Goal: Communication & Community: Ask a question

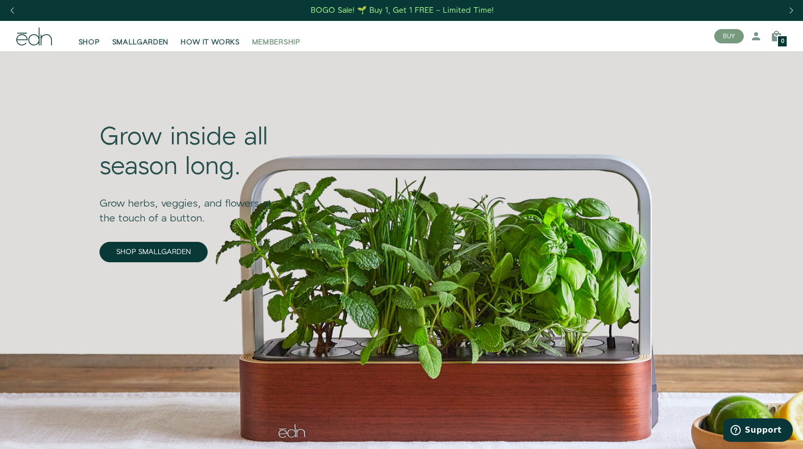
click at [268, 47] on span "MEMBERSHIP" at bounding box center [276, 42] width 48 height 10
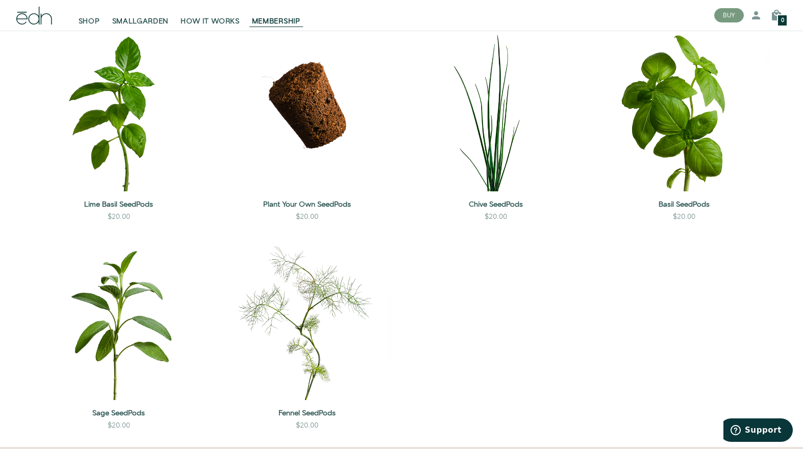
scroll to position [1777, 0]
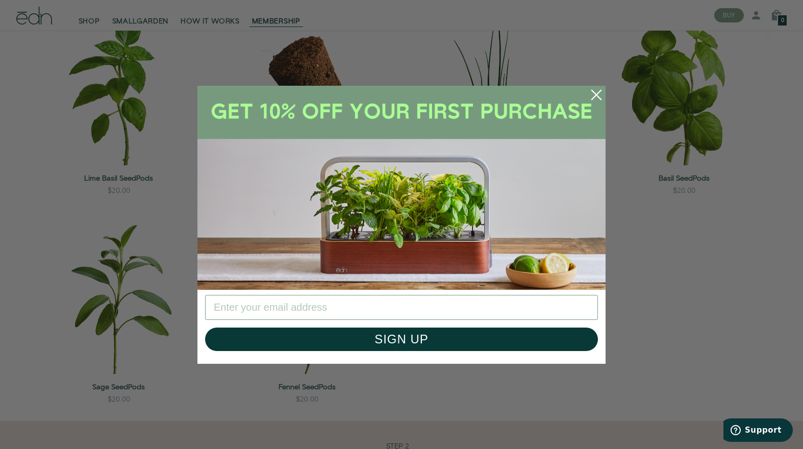
click at [598, 95] on circle "Close dialog" at bounding box center [596, 95] width 22 height 22
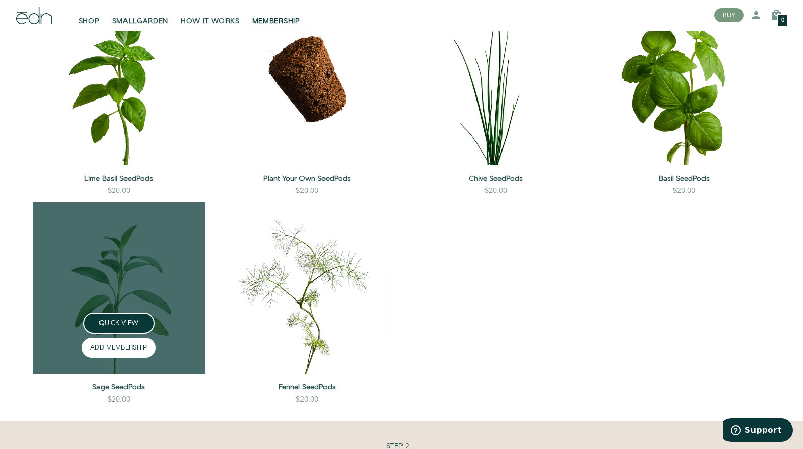
click at [121, 347] on button "ADD MEMBERSHIP" at bounding box center [119, 348] width 74 height 20
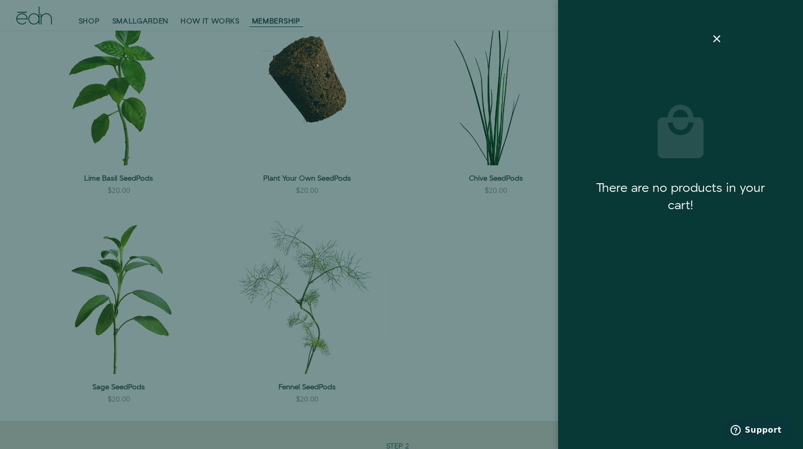
click at [203, 338] on div at bounding box center [401, 224] width 803 height 449
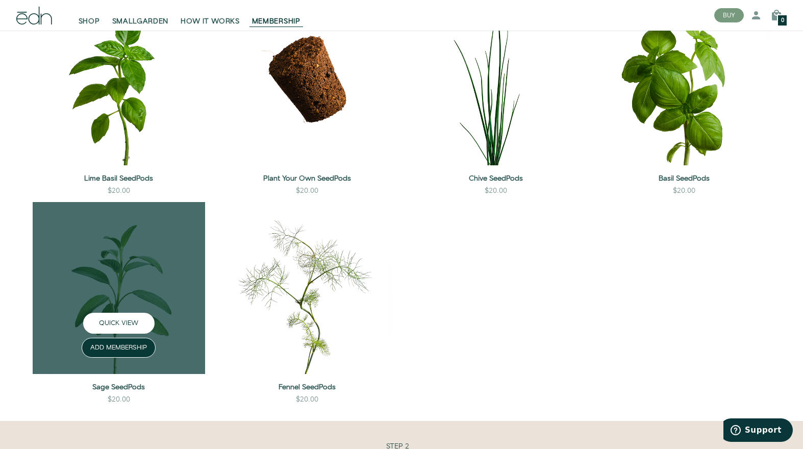
click at [119, 322] on button "QUICK VIEW" at bounding box center [118, 323] width 71 height 21
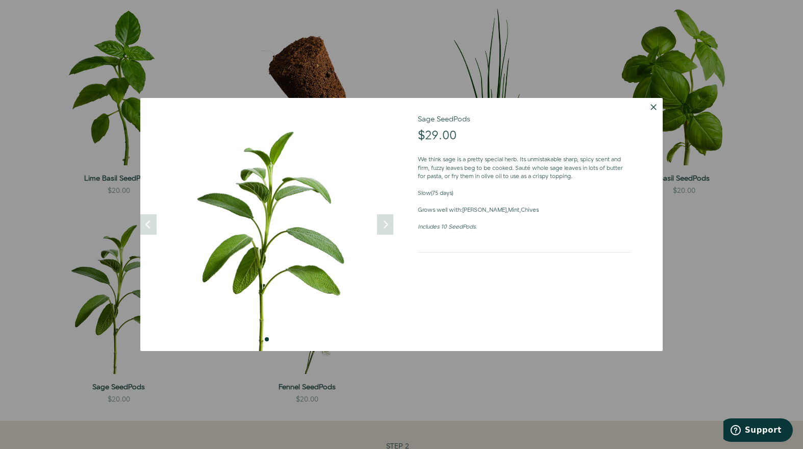
click at [655, 109] on button "Dismiss" at bounding box center [654, 107] width 18 height 18
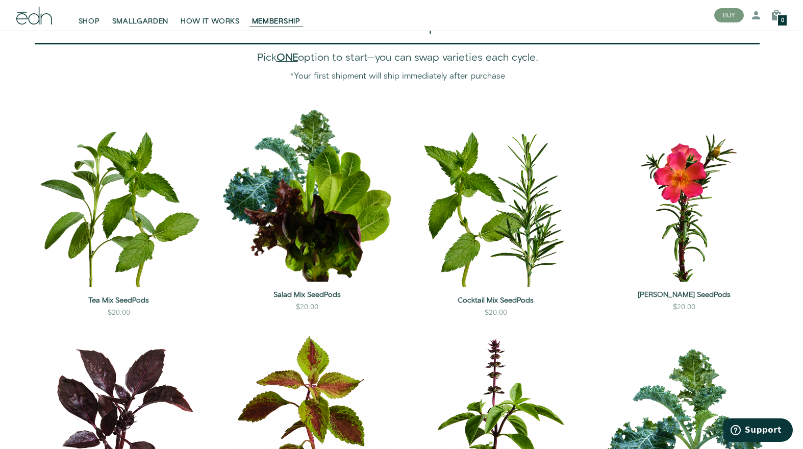
scroll to position [812, 0]
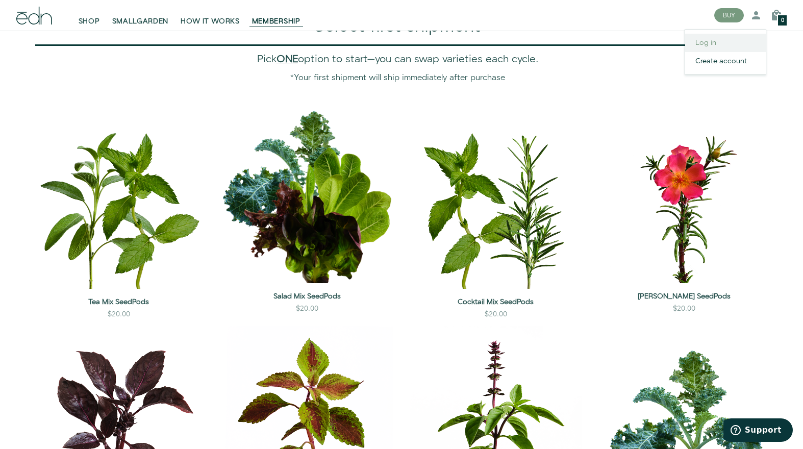
click at [729, 44] on link "Log in" at bounding box center [725, 43] width 81 height 18
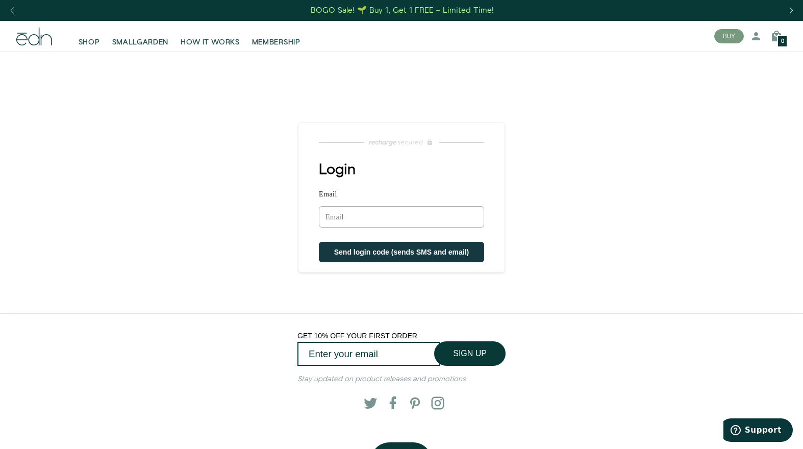
click at [430, 216] on input "Email" at bounding box center [401, 216] width 165 height 21
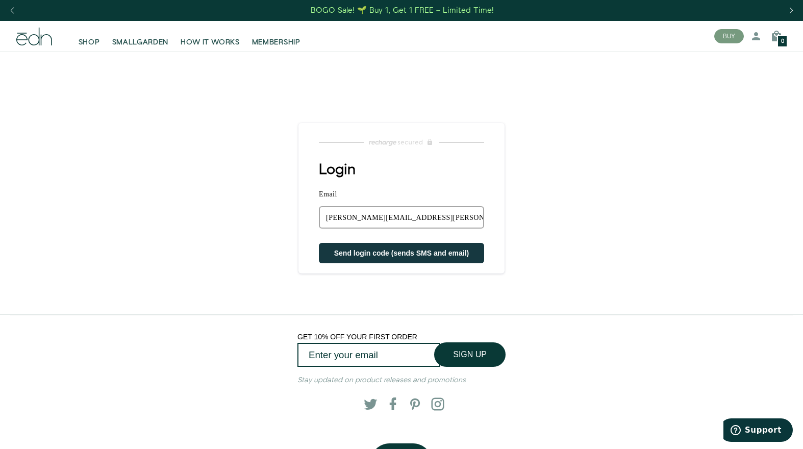
type input "chris@getner.com"
click at [319, 243] on button "Send login code (sends SMS and email)" at bounding box center [401, 253] width 165 height 20
click at [276, 42] on span "MEMBERSHIP" at bounding box center [276, 42] width 48 height 10
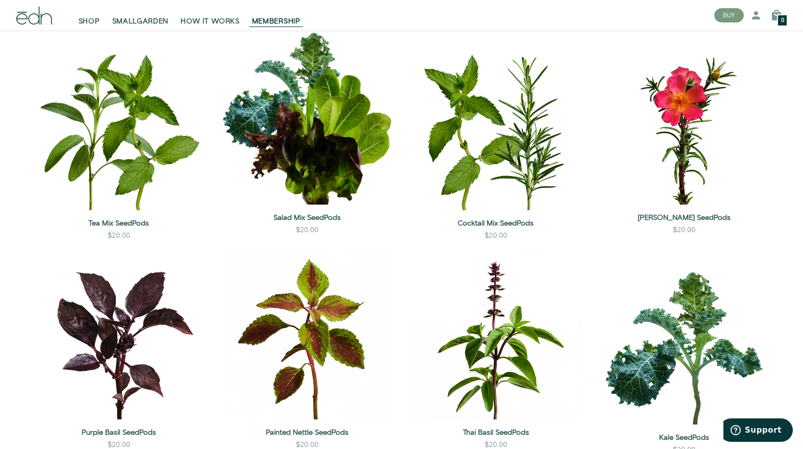
scroll to position [894, 0]
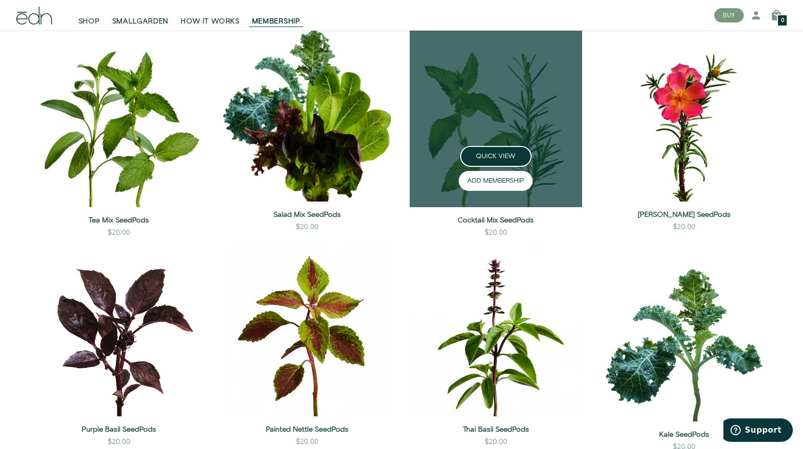
click at [508, 179] on button "ADD MEMBERSHIP" at bounding box center [496, 181] width 74 height 20
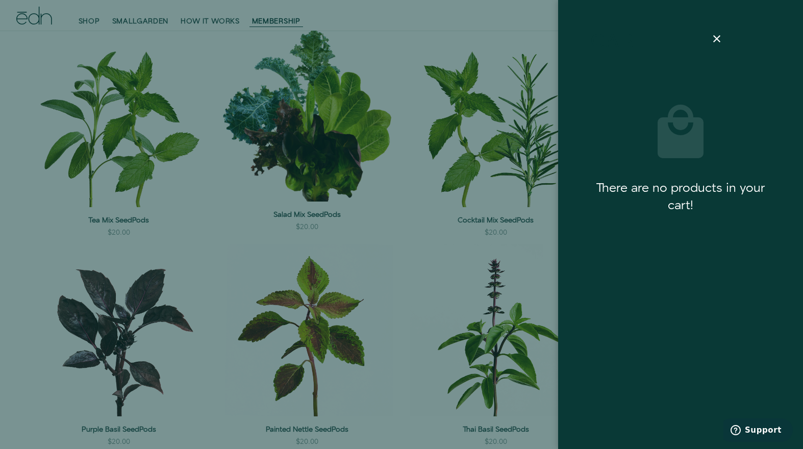
click at [725, 39] on div at bounding box center [717, 39] width 29 height 12
click at [718, 40] on icon at bounding box center [717, 39] width 12 height 12
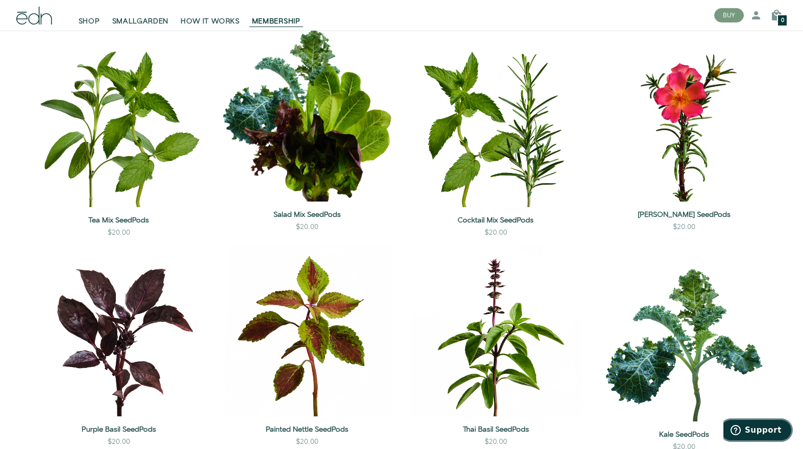
click at [771, 426] on span "Support" at bounding box center [763, 430] width 37 height 9
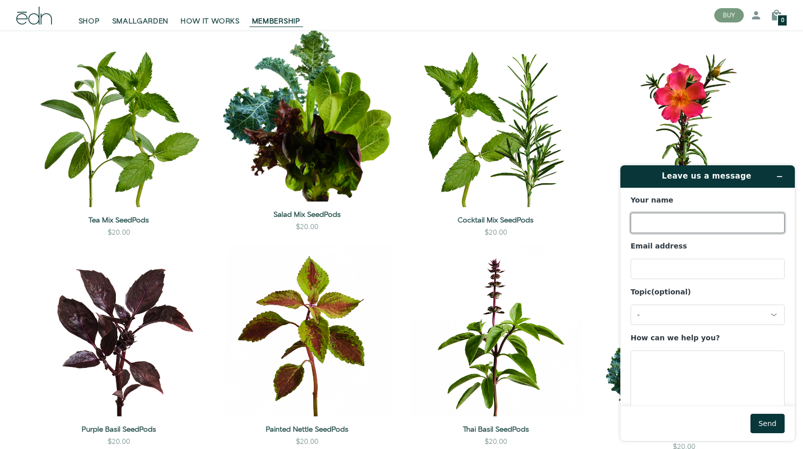
click at [702, 221] on input "Your name" at bounding box center [708, 223] width 154 height 20
type input "[PERSON_NAME]"
type input "[PERSON_NAME][EMAIL_ADDRESS][PERSON_NAME][DOMAIN_NAME]"
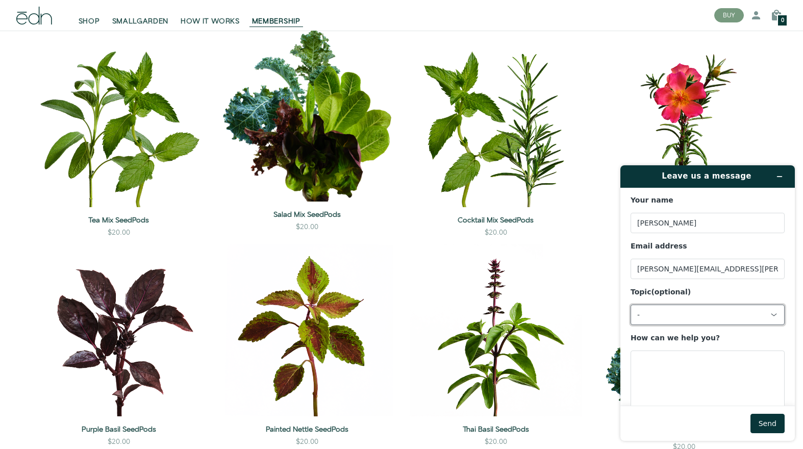
click at [703, 310] on div "-" at bounding box center [701, 314] width 129 height 9
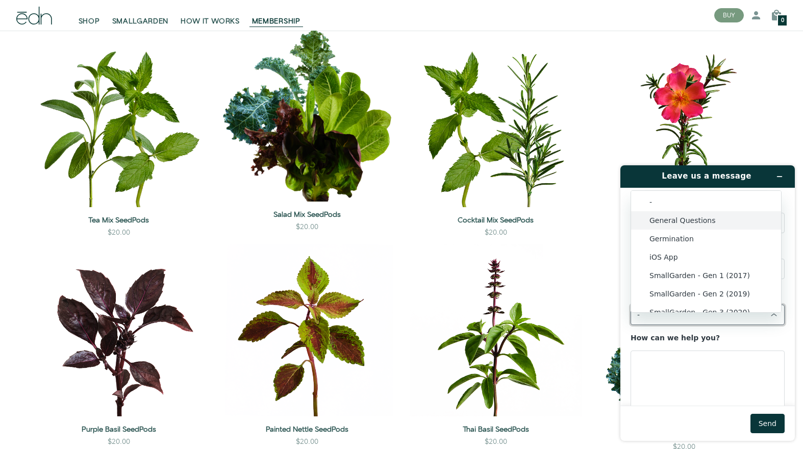
click at [701, 219] on li "General Questions" at bounding box center [706, 220] width 150 height 18
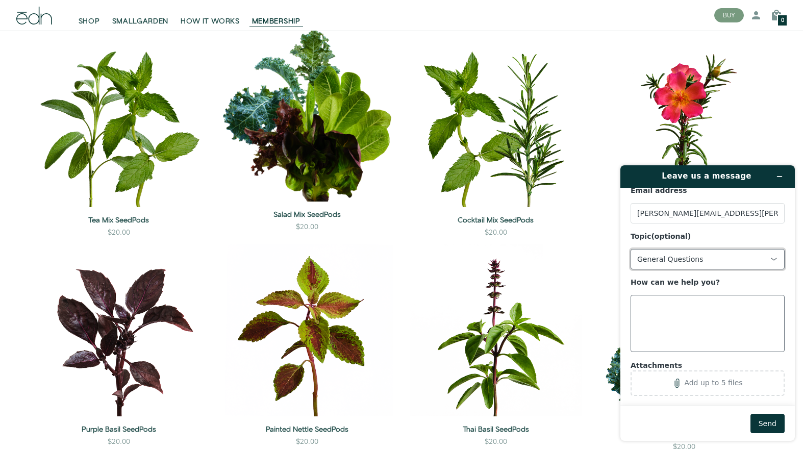
scroll to position [66, 0]
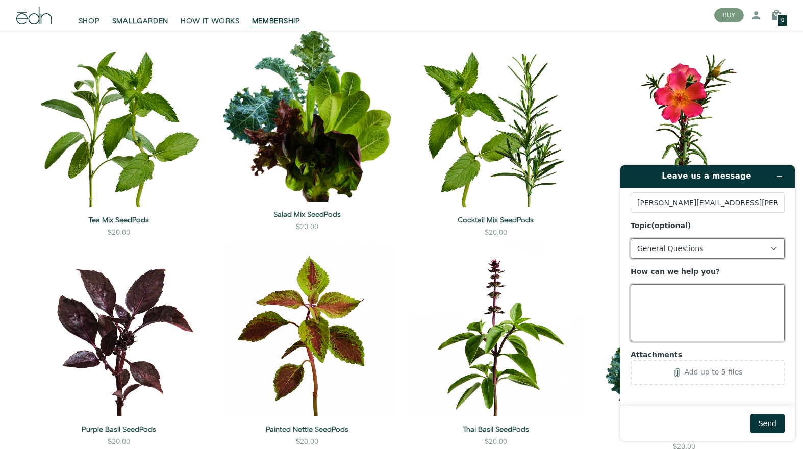
click at [700, 294] on textarea "How can we help you?" at bounding box center [708, 312] width 154 height 57
click at [700, 306] on textarea "I ordered a garden which I haven't received yet" at bounding box center [708, 312] width 154 height 57
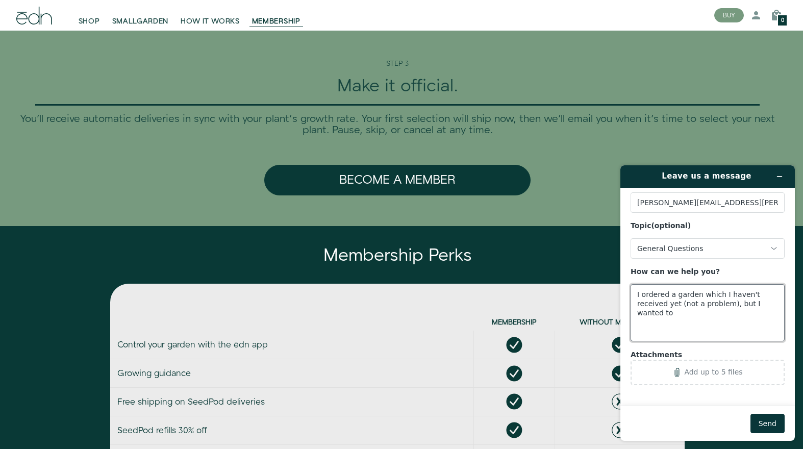
scroll to position [2506, 0]
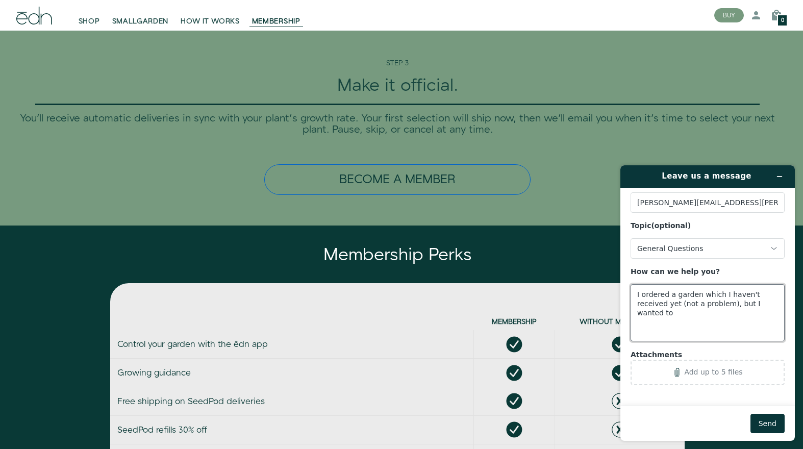
type textarea "I ordered a garden which I haven't received yet (not a problem), but I wanted to"
click at [439, 185] on button "Become a Member" at bounding box center [397, 179] width 267 height 31
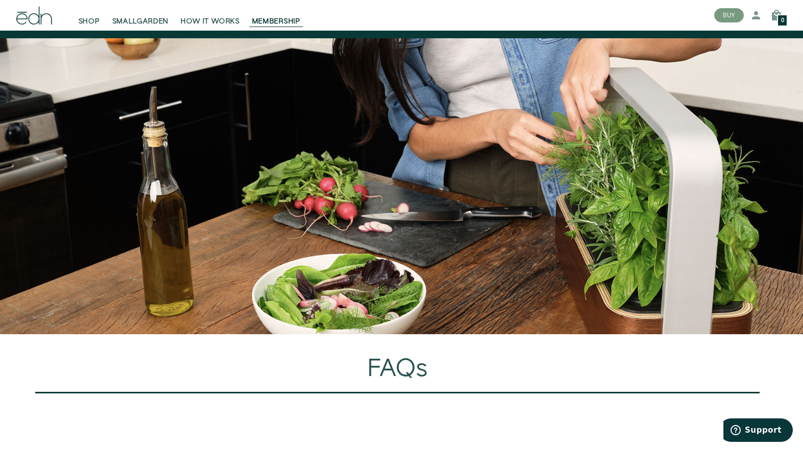
scroll to position [3031, 0]
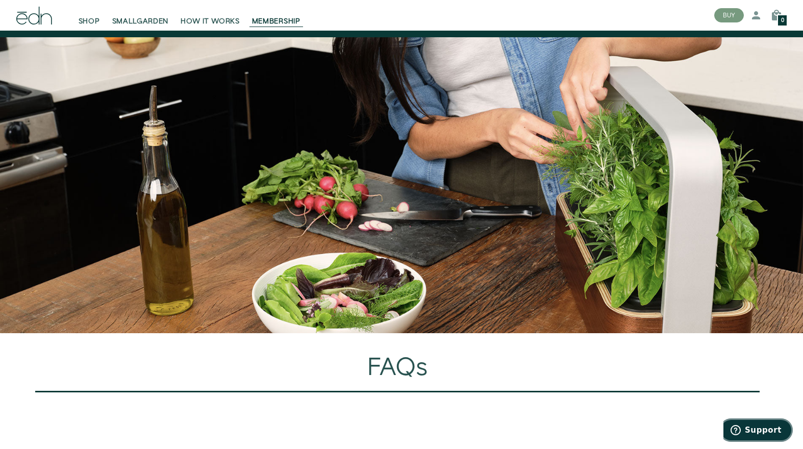
click at [772, 427] on span "Support" at bounding box center [763, 430] width 37 height 9
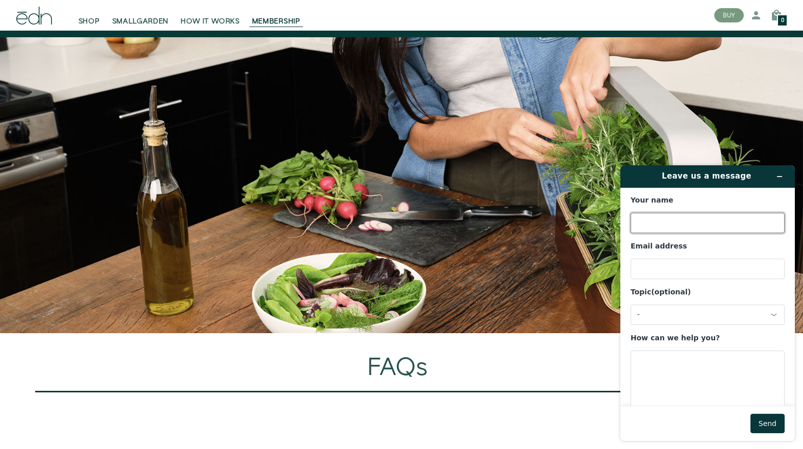
click at [714, 221] on input "Your name" at bounding box center [708, 223] width 154 height 20
click at [695, 220] on input "[PERSON_NAME]" at bounding box center [708, 223] width 154 height 20
type input "[PERSON_NAME]"
type input "[PERSON_NAME][EMAIL_ADDRESS][PERSON_NAME][DOMAIN_NAME]"
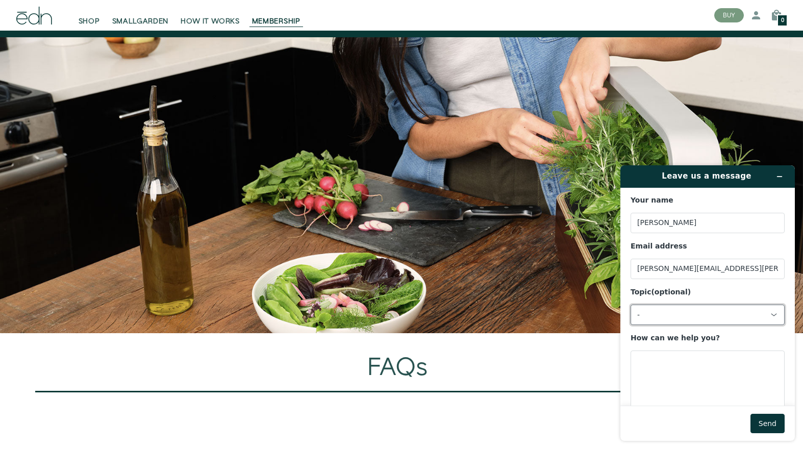
click at [671, 311] on div "-" at bounding box center [701, 314] width 129 height 9
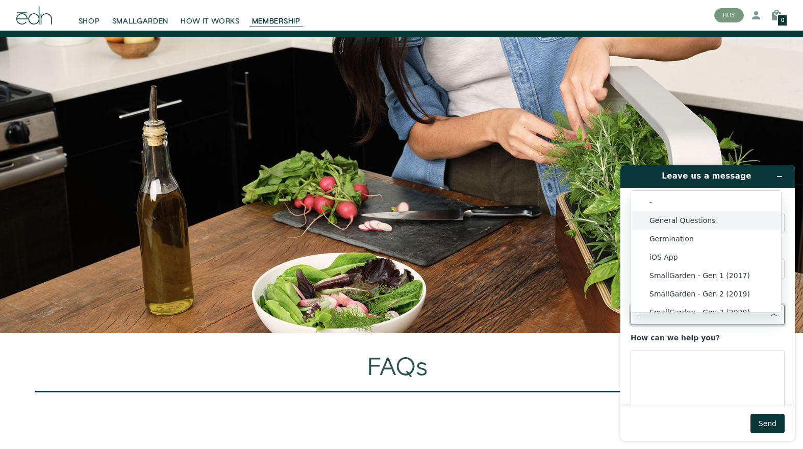
click at [670, 220] on li "General Questions" at bounding box center [706, 220] width 150 height 18
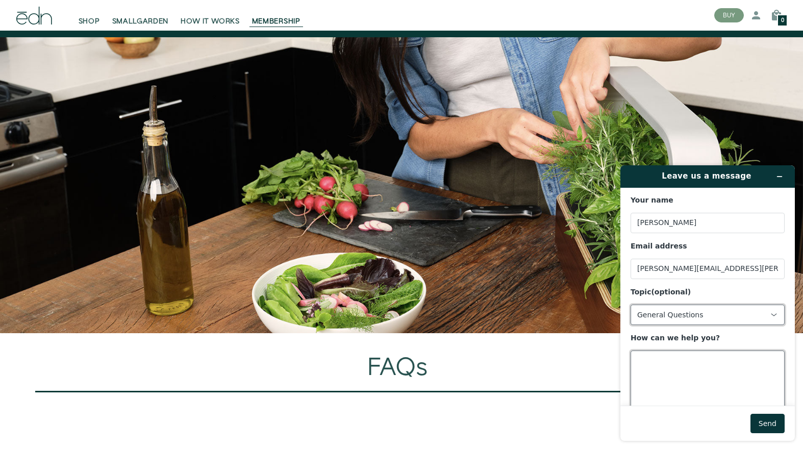
click at [683, 359] on textarea "How can we help you?" at bounding box center [708, 379] width 154 height 57
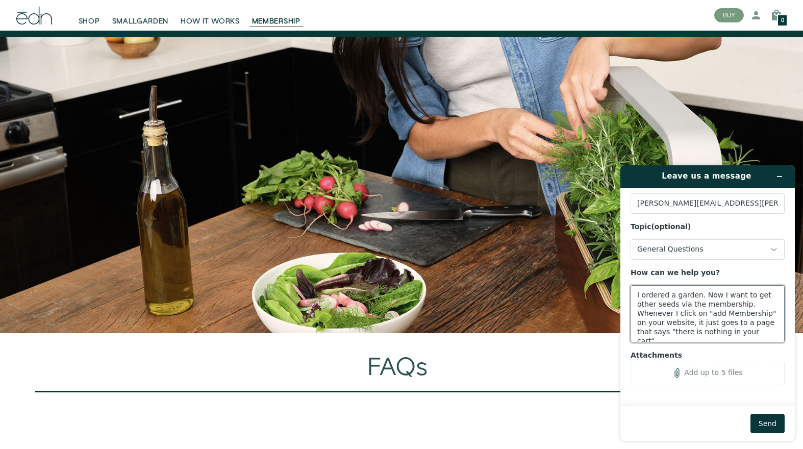
scroll to position [4, 0]
type textarea "I ordered a garden. Now I want to get other seeds via the membership. Whenever …"
click at [762, 427] on button "Send" at bounding box center [768, 423] width 34 height 19
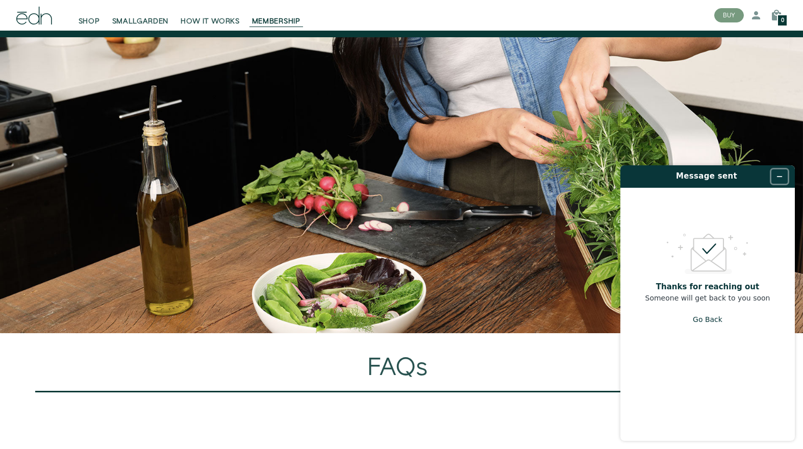
click at [777, 174] on icon "Minimize widget" at bounding box center [779, 176] width 7 height 7
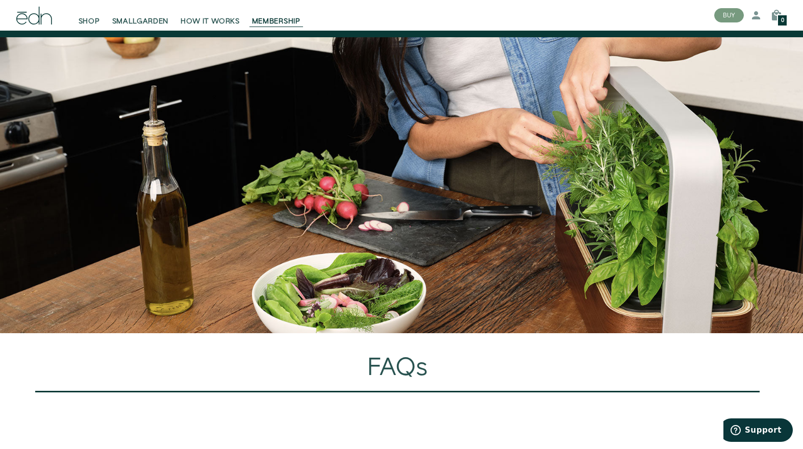
click at [777, 16] on div "0" at bounding box center [782, 20] width 11 height 12
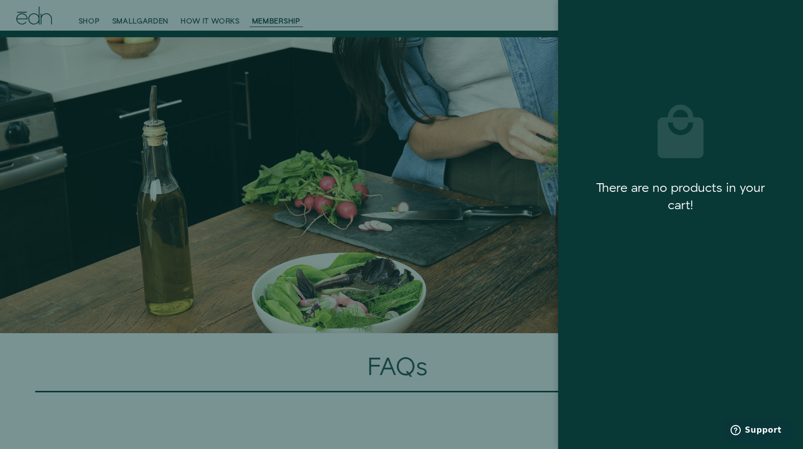
click at [719, 38] on icon at bounding box center [717, 39] width 12 height 12
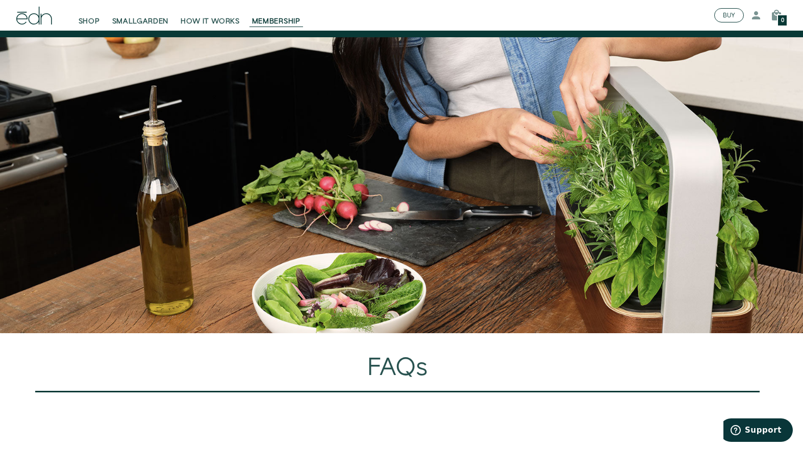
click at [732, 14] on button "BUY" at bounding box center [729, 15] width 30 height 14
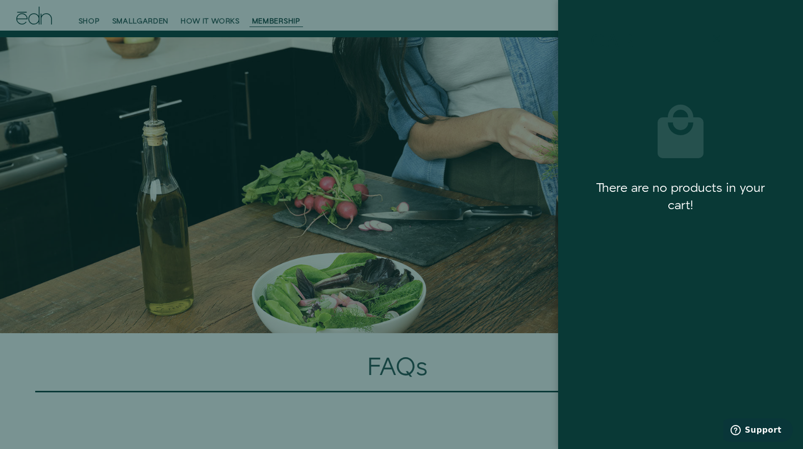
click at [719, 43] on icon at bounding box center [717, 39] width 12 height 12
